Goal: Transaction & Acquisition: Purchase product/service

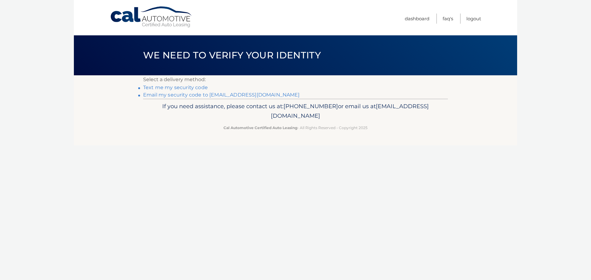
click at [244, 96] on link "Email my security code to s****@coralcast.com" at bounding box center [221, 95] width 157 height 6
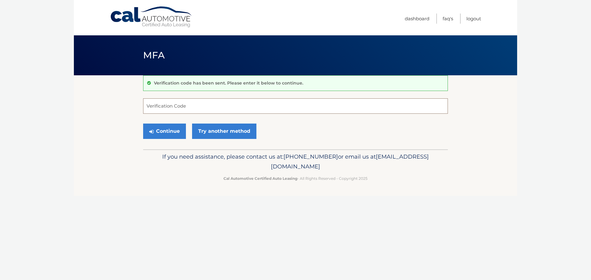
click at [206, 108] on input "Verification Code" at bounding box center [295, 105] width 305 height 15
paste input "189533"
type input "189533"
click at [168, 130] on button "Continue" at bounding box center [164, 131] width 43 height 15
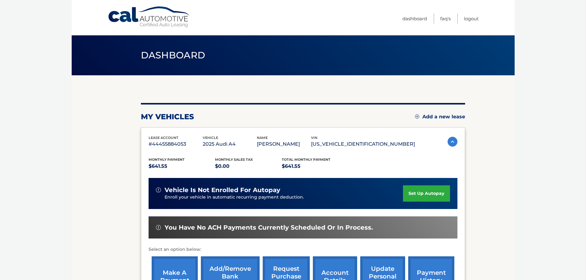
scroll to position [31, 0]
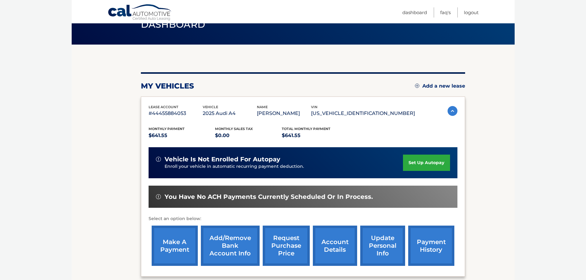
click at [173, 254] on link "make a payment" at bounding box center [175, 246] width 46 height 40
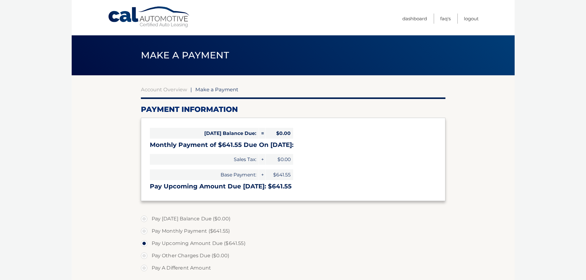
select select "OTc0ODMzMWEtNmE1Ny00N2Y0LWJlOWQtMTA2ZjI4YzNjYzgz"
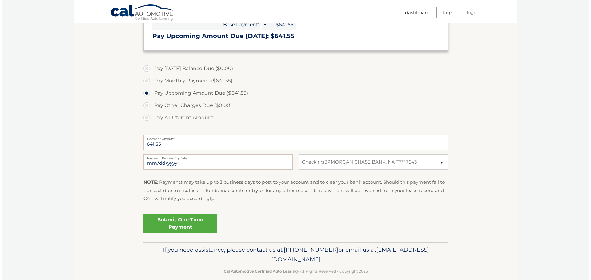
scroll to position [154, 0]
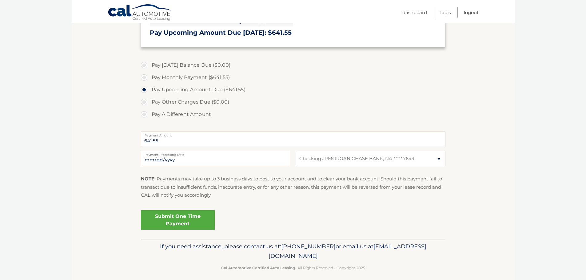
click at [192, 222] on link "Submit One Time Payment" at bounding box center [178, 220] width 74 height 20
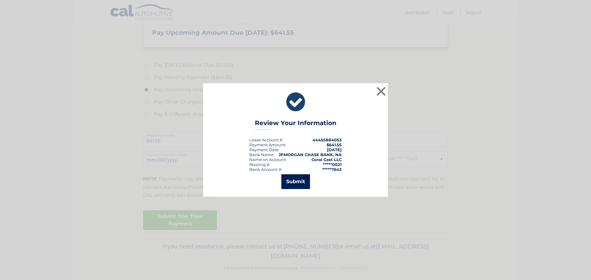
click at [303, 185] on button "Submit" at bounding box center [295, 181] width 29 height 15
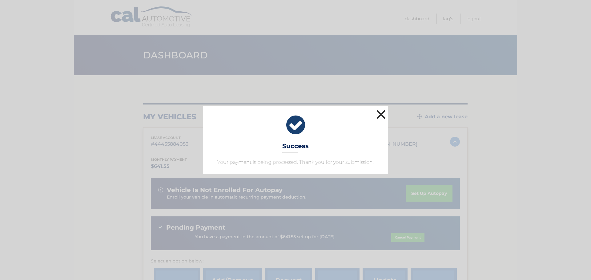
click at [379, 117] on button "×" at bounding box center [381, 114] width 12 height 12
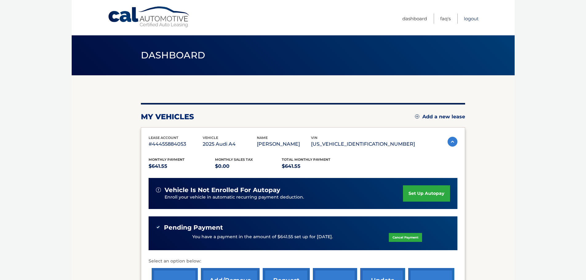
click at [472, 20] on link "Logout" at bounding box center [471, 19] width 15 height 10
